Goal: Entertainment & Leisure: Consume media (video, audio)

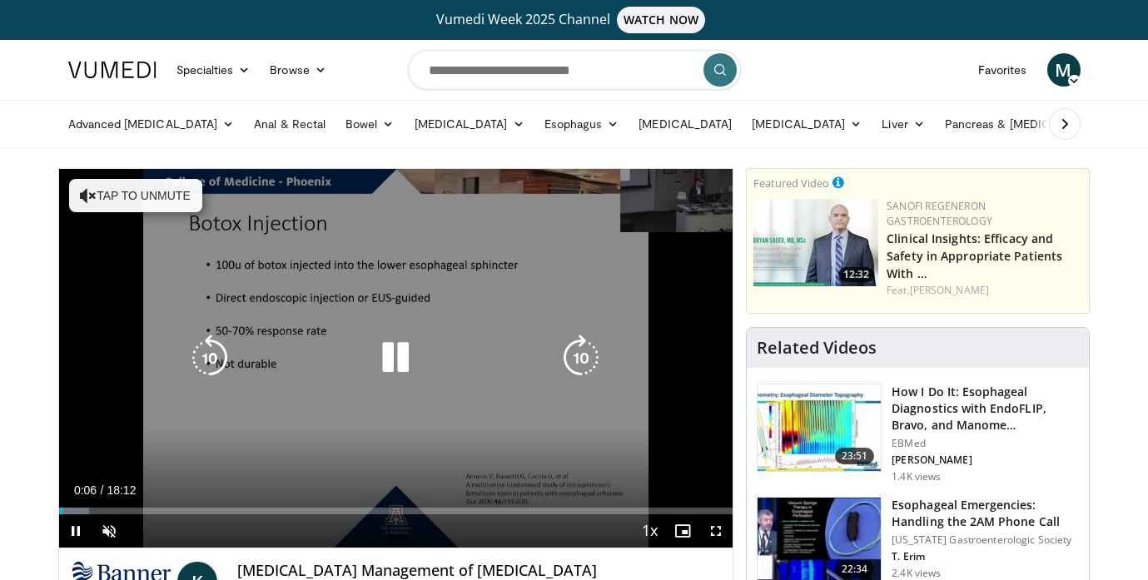
click at [118, 187] on button "Tap to unmute" at bounding box center [135, 195] width 133 height 33
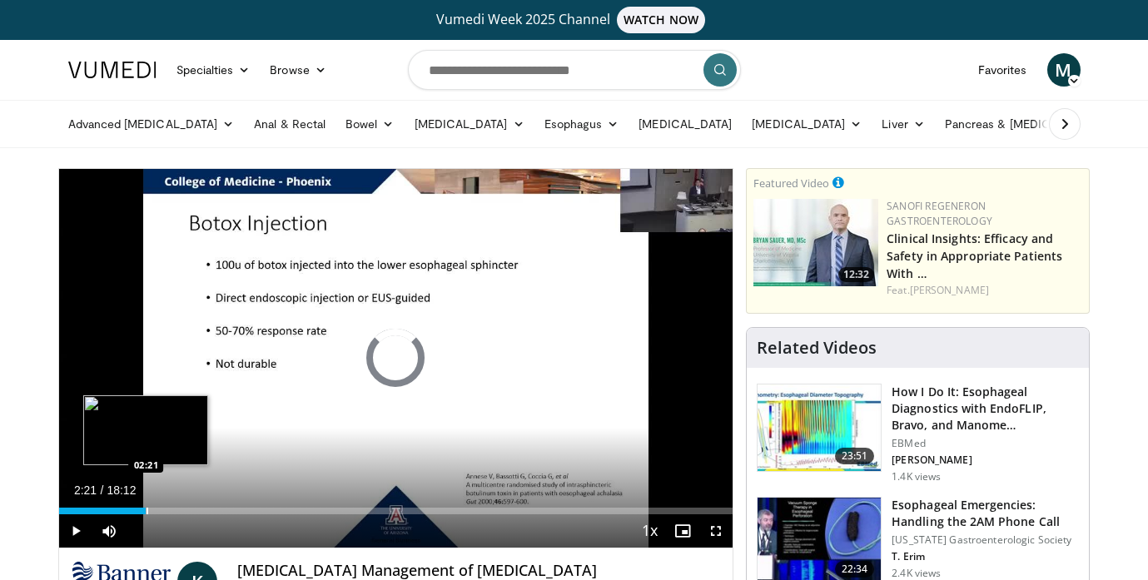
click at [146, 512] on div "Progress Bar" at bounding box center [147, 511] width 2 height 7
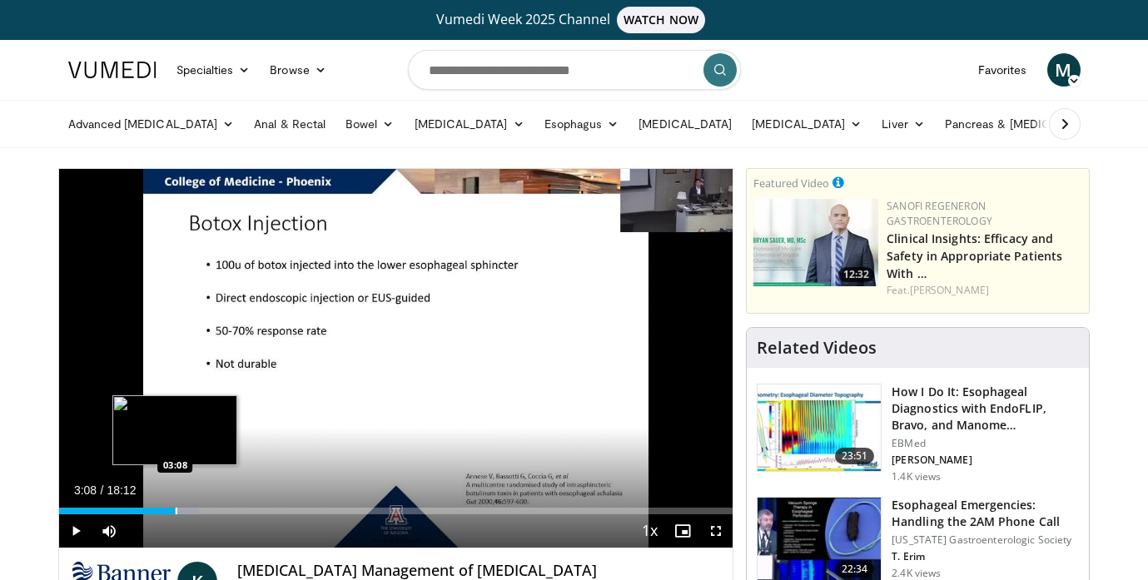
click at [176, 508] on div "Progress Bar" at bounding box center [177, 511] width 2 height 7
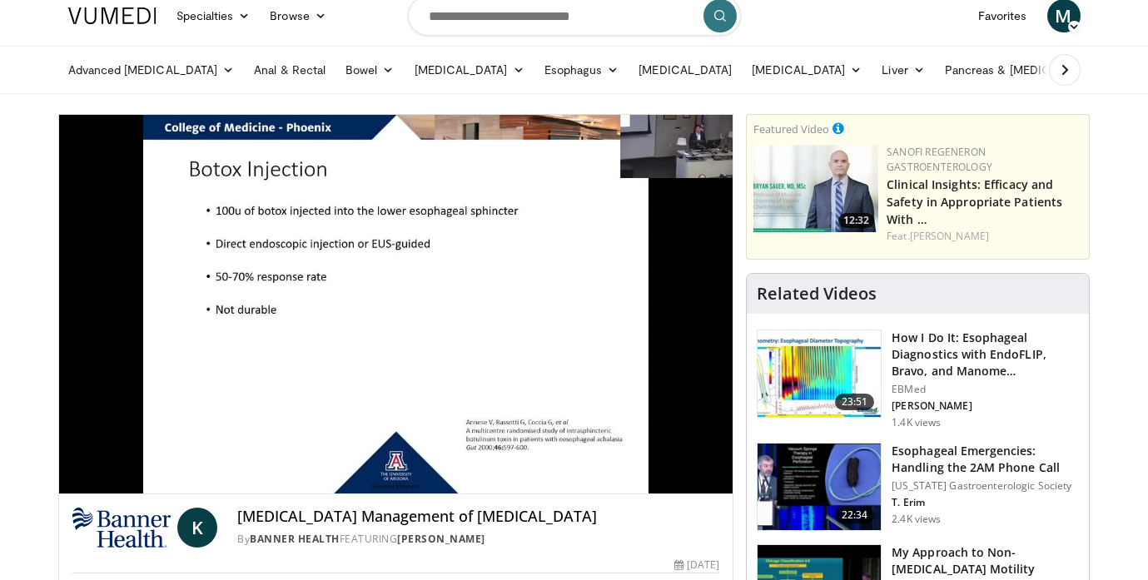
scroll to position [56, 0]
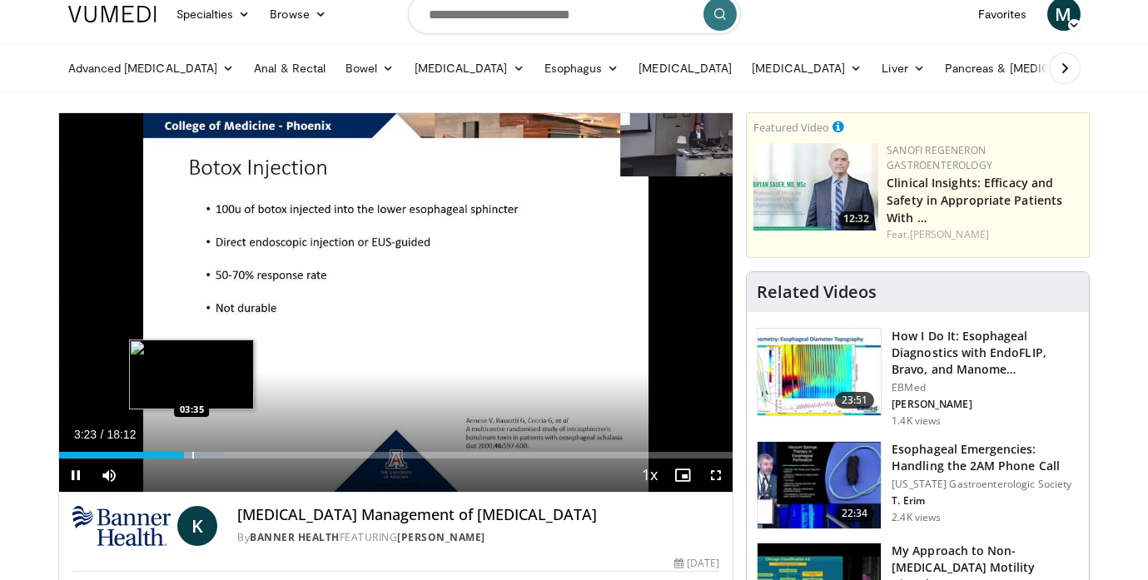
click at [192, 458] on div "Progress Bar" at bounding box center [193, 455] width 2 height 7
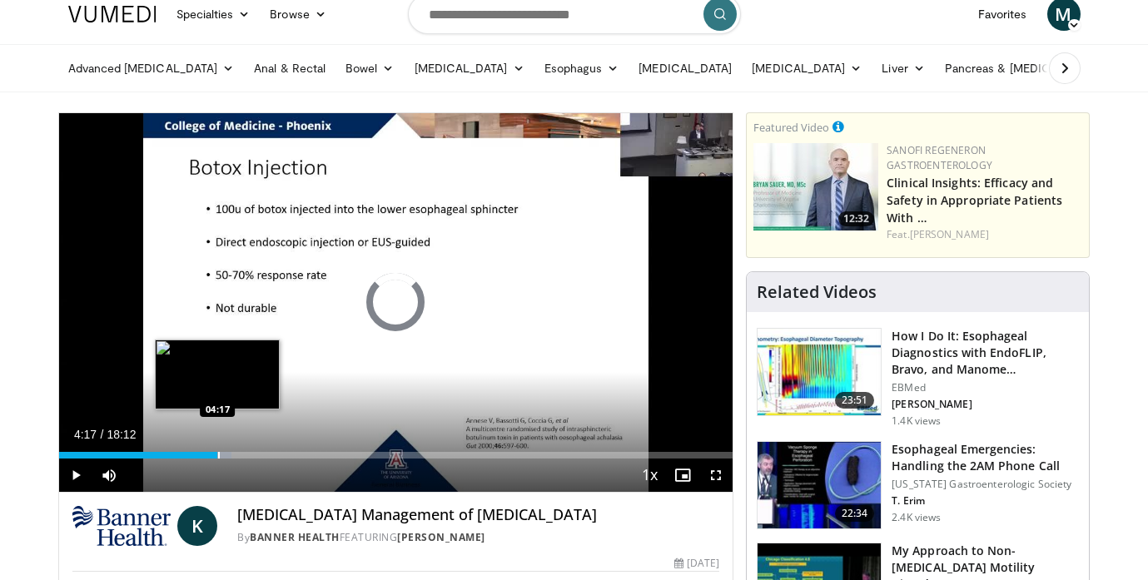
click at [218, 452] on div "Progress Bar" at bounding box center [219, 455] width 2 height 7
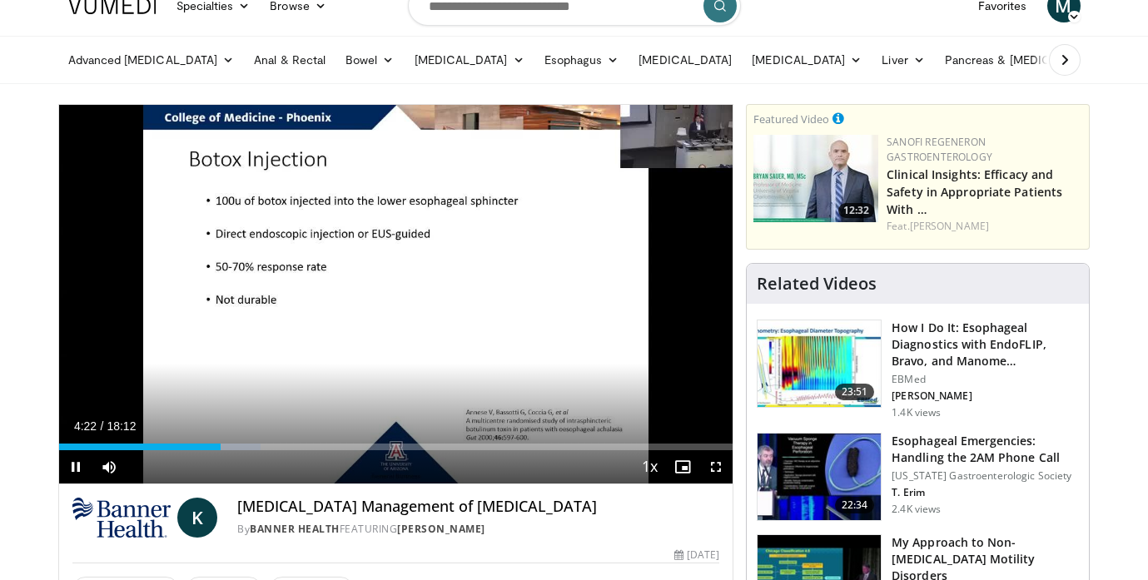
scroll to position [65, 0]
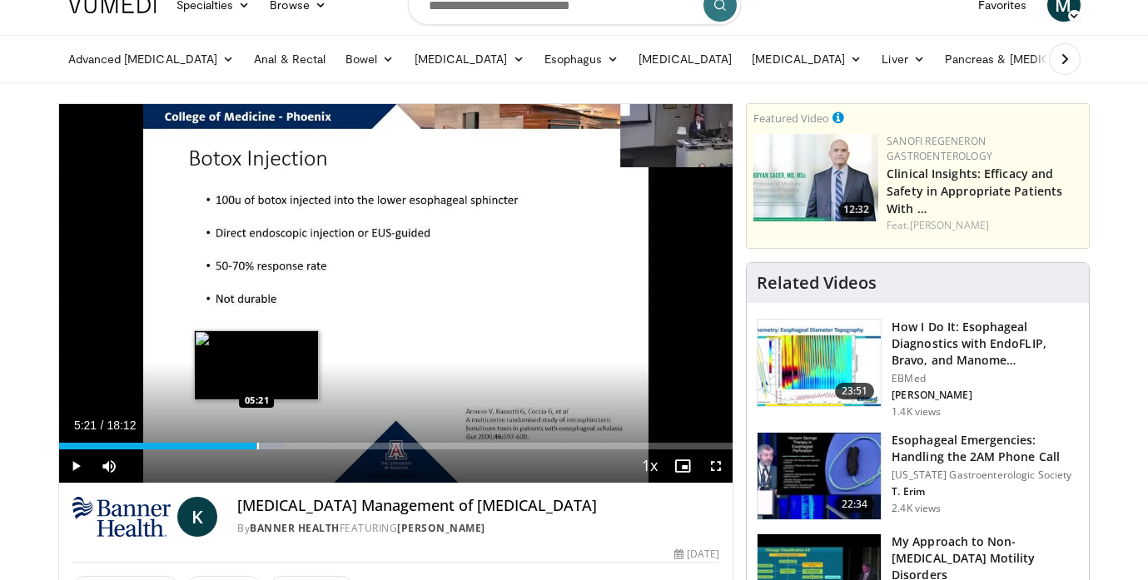
click at [257, 446] on div "Progress Bar" at bounding box center [258, 446] width 2 height 7
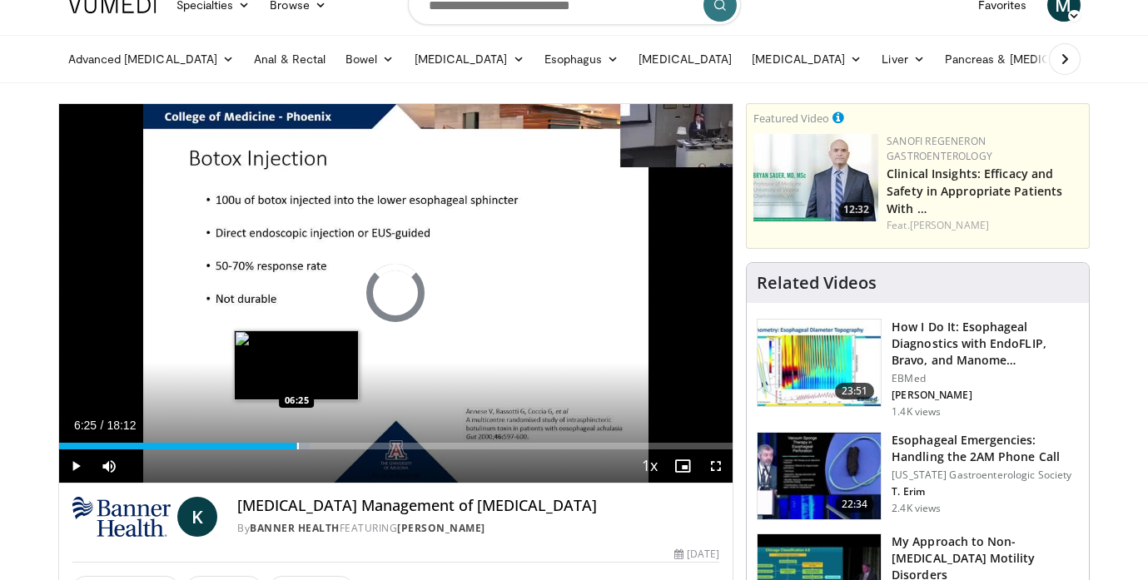
click at [296, 440] on div "Loaded : 37.21% 06:25 06:25" at bounding box center [396, 442] width 674 height 16
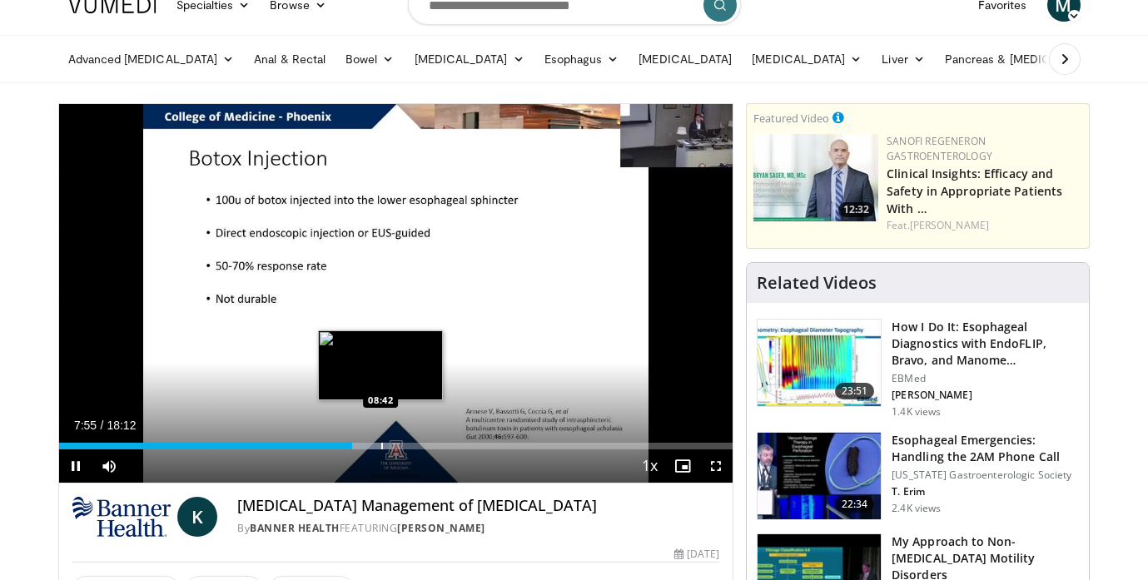
click at [381, 444] on div "Progress Bar" at bounding box center [382, 446] width 2 height 7
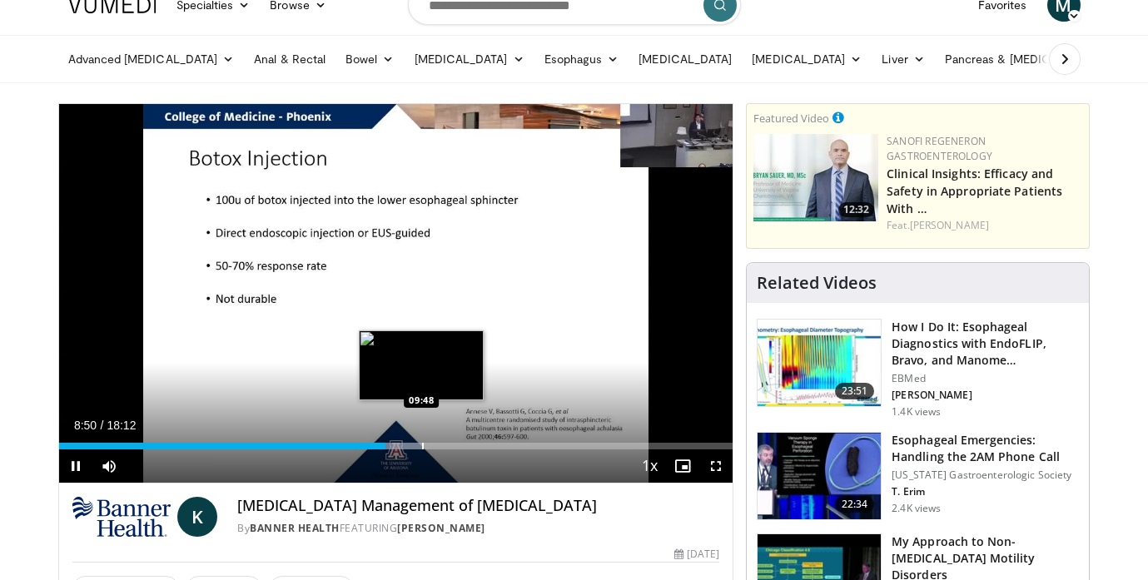
click at [421, 441] on div "Loaded : 53.98% 08:50 09:48" at bounding box center [396, 442] width 674 height 16
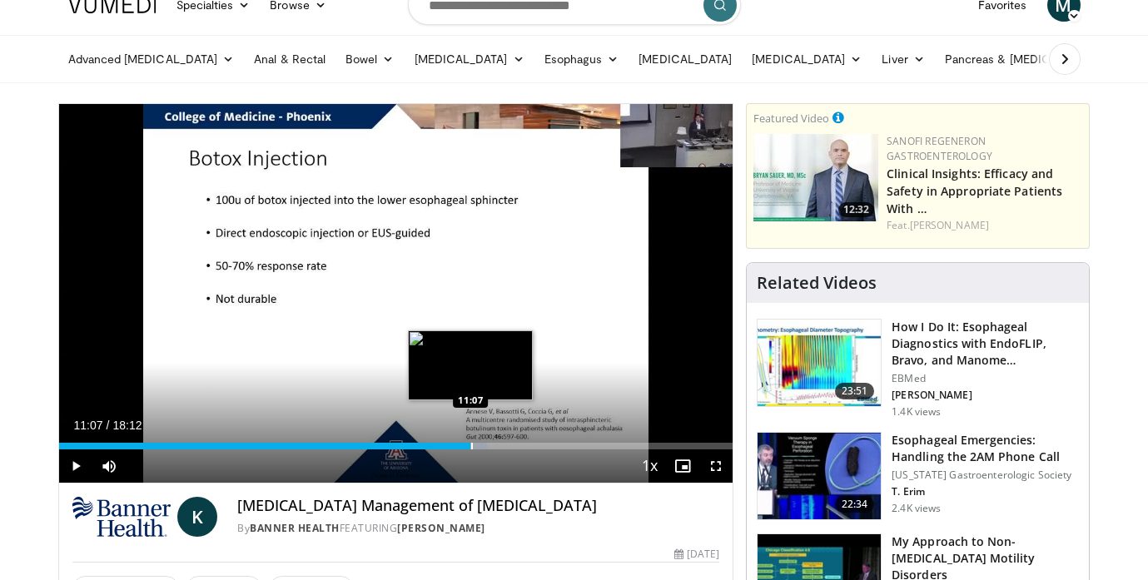
click at [471, 449] on div "Progress Bar" at bounding box center [472, 446] width 2 height 7
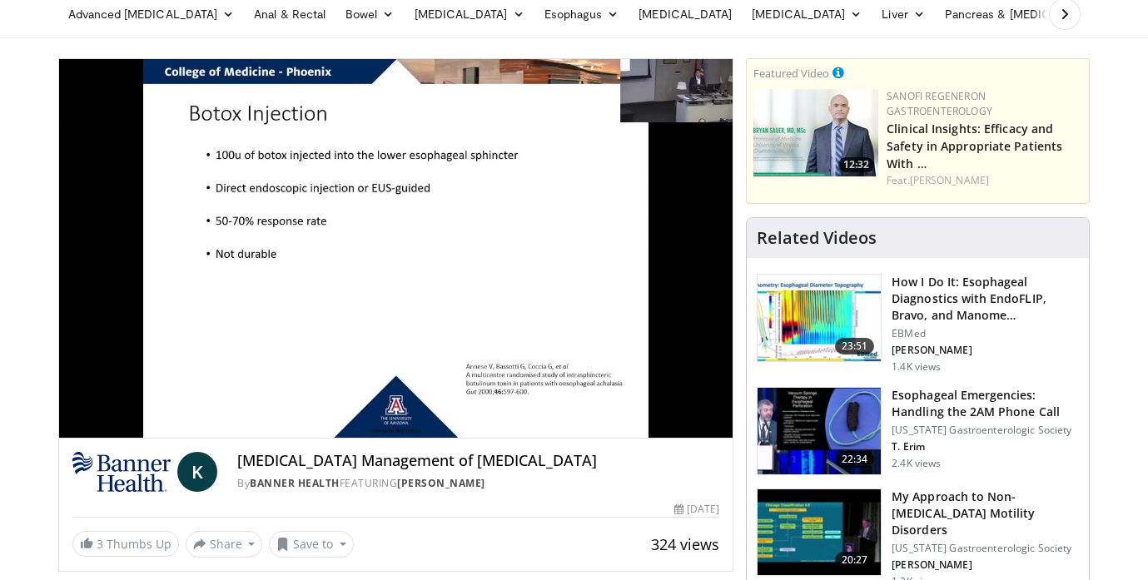
scroll to position [102, 0]
